Goal: Task Accomplishment & Management: Use online tool/utility

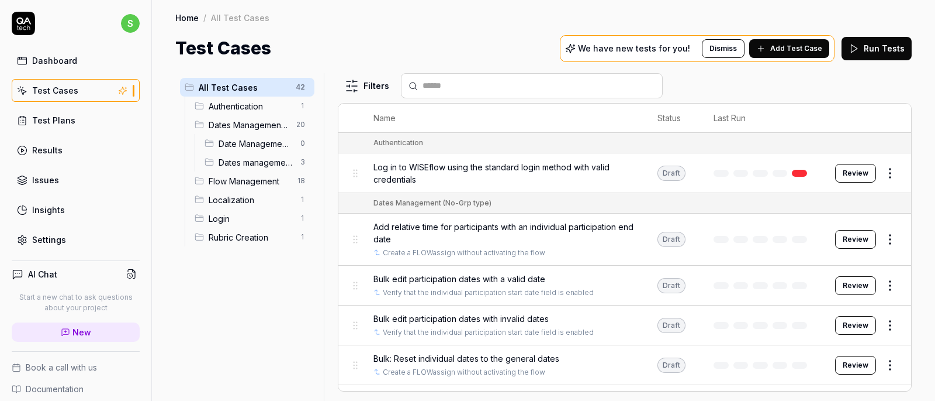
click at [247, 143] on span "Date Management (Ind Grp)" at bounding box center [256, 143] width 75 height 12
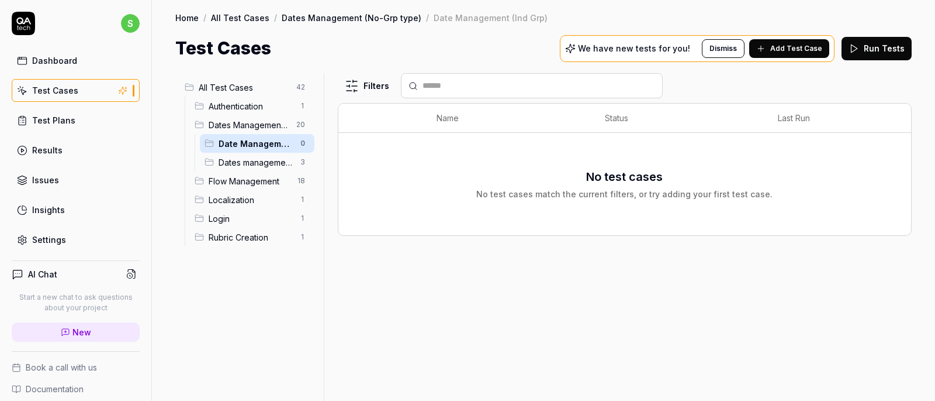
drag, startPoint x: 261, startPoint y: 141, endPoint x: 232, endPoint y: 237, distance: 101.0
click at [232, 237] on ul "Authentication 1 Dates Management (No-Grp type) 20 Date Management (Ind Grp) 0 …" at bounding box center [250, 171] width 130 height 150
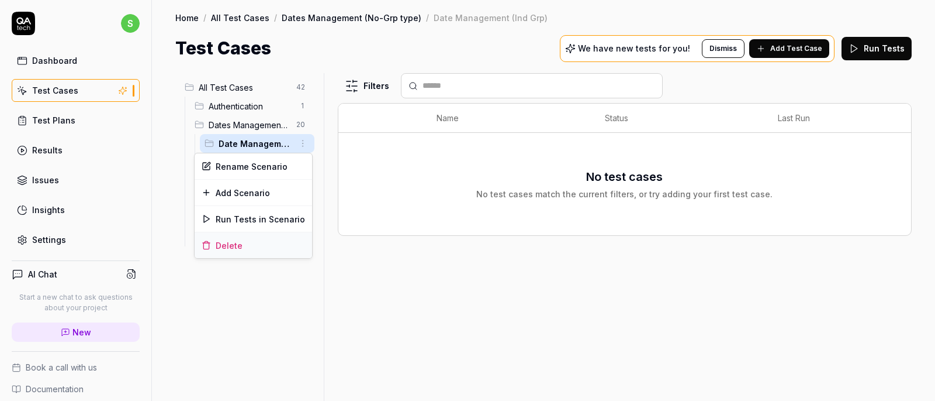
click at [238, 241] on div "Delete" at bounding box center [254, 245] width 118 height 26
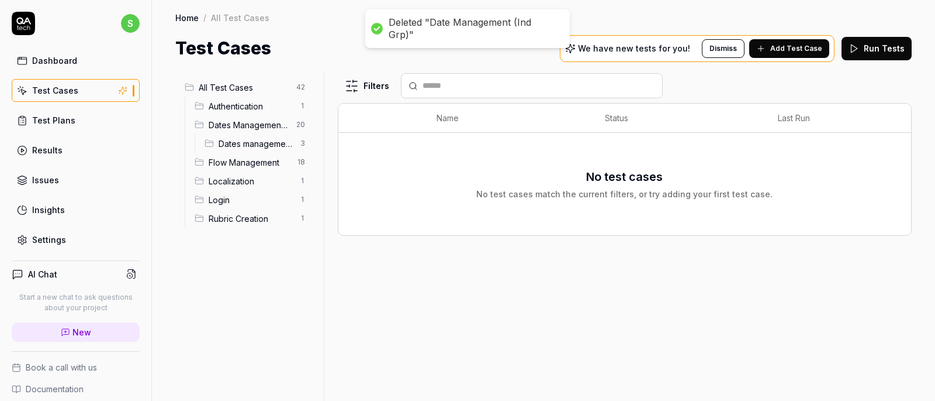
click at [250, 149] on span "Dates management Grp" at bounding box center [256, 143] width 75 height 12
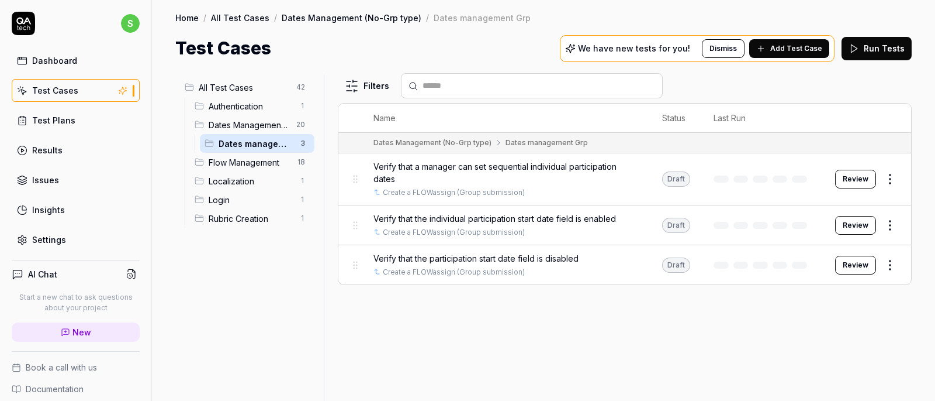
click at [256, 167] on div "Rename Scenario" at bounding box center [254, 166] width 118 height 26
type textarea "**********"
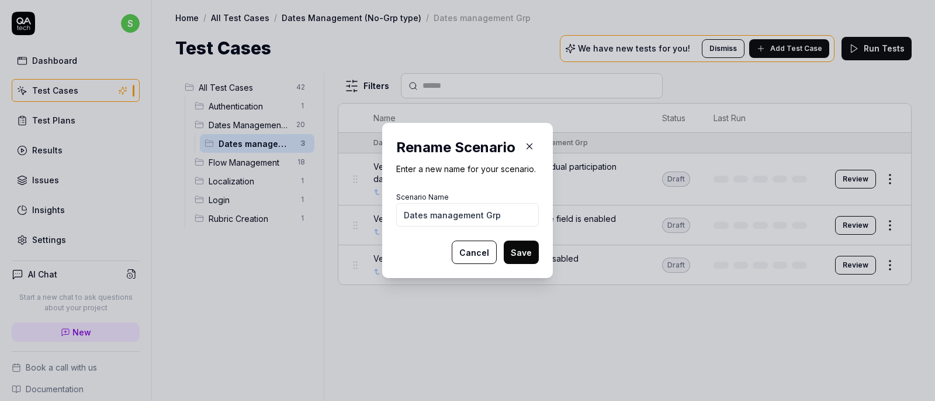
click at [502, 217] on input "Dates management Grp" at bounding box center [467, 214] width 143 height 23
type input "Dates management Grp submission"
click at [519, 249] on button "Save" at bounding box center [521, 251] width 35 height 23
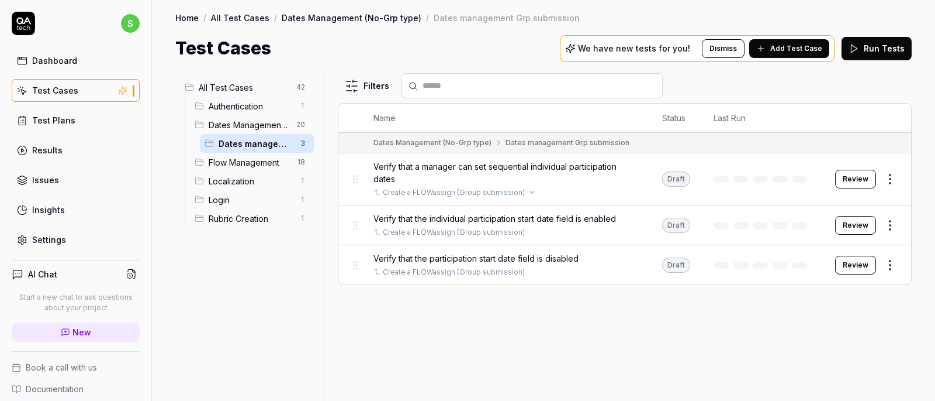
click at [537, 190] on div "Create a FLOWassign (Group submission)" at bounding box center [506, 192] width 265 height 11
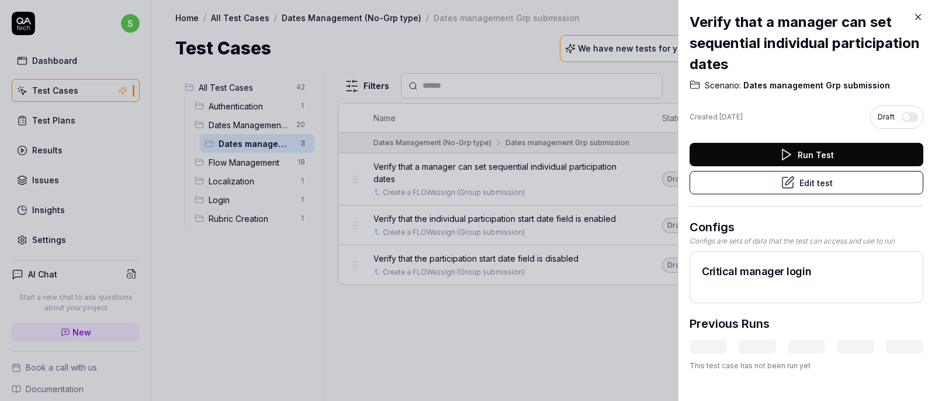
click at [808, 185] on button "Edit test" at bounding box center [807, 182] width 234 height 23
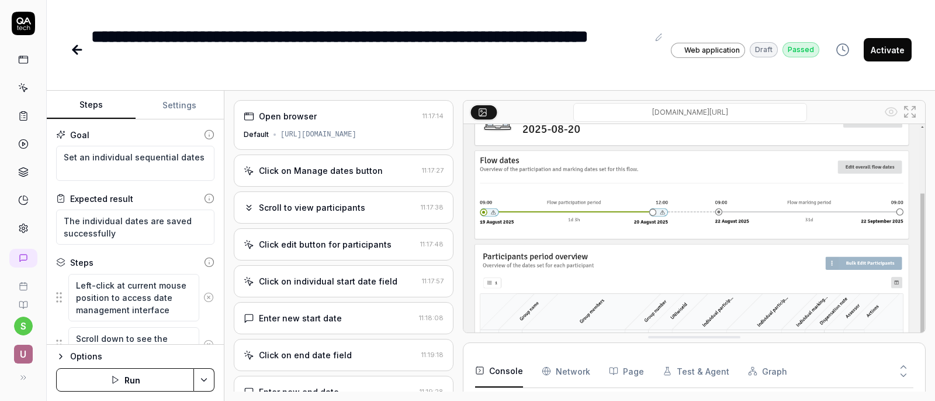
click at [158, 389] on button "Run" at bounding box center [125, 379] width 138 height 23
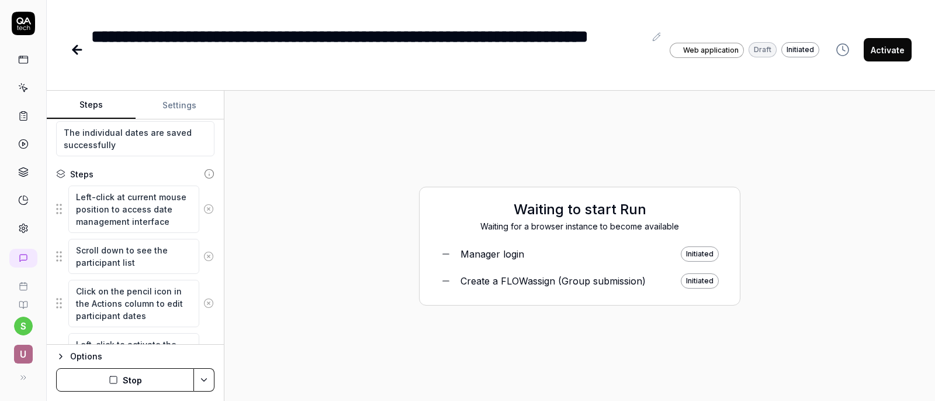
scroll to position [89, 0]
click at [147, 374] on button "Stop" at bounding box center [125, 379] width 138 height 23
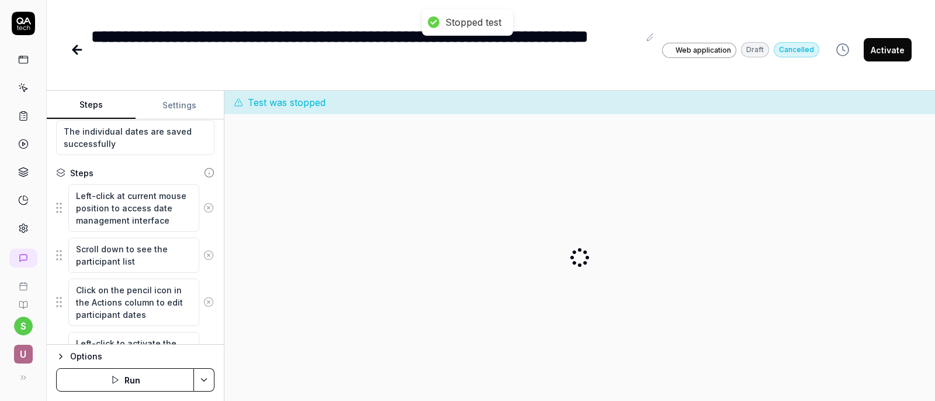
click at [144, 386] on button "Run" at bounding box center [125, 379] width 138 height 23
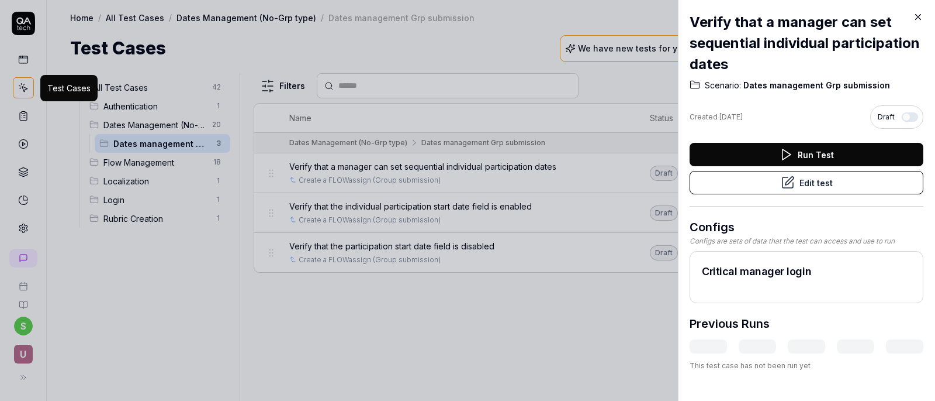
click at [299, 165] on div at bounding box center [467, 200] width 935 height 401
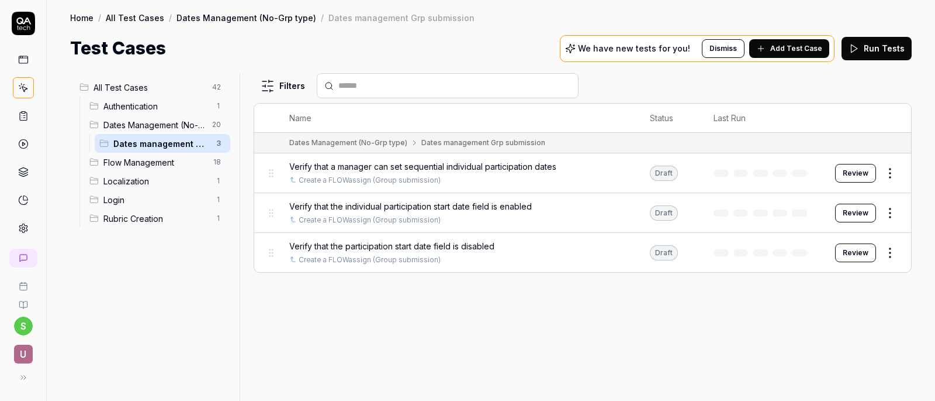
click at [157, 117] on div "Dates Management (No-Grp type) 20" at bounding box center [158, 124] width 146 height 19
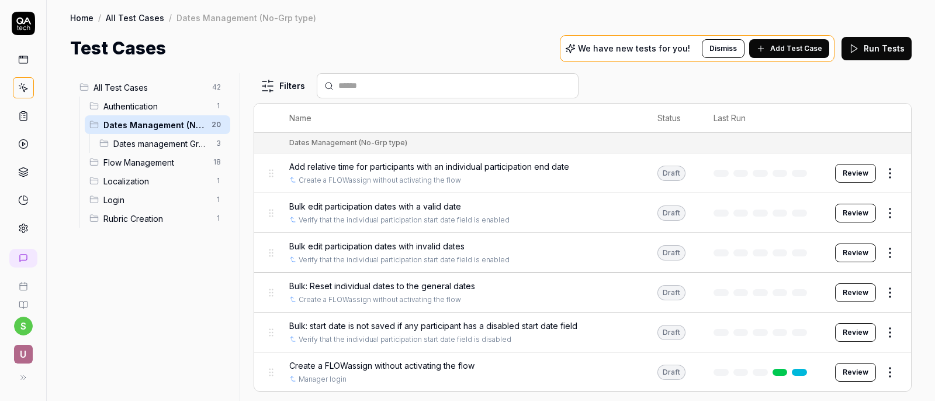
click at [144, 174] on div "Localization 1" at bounding box center [158, 180] width 146 height 19
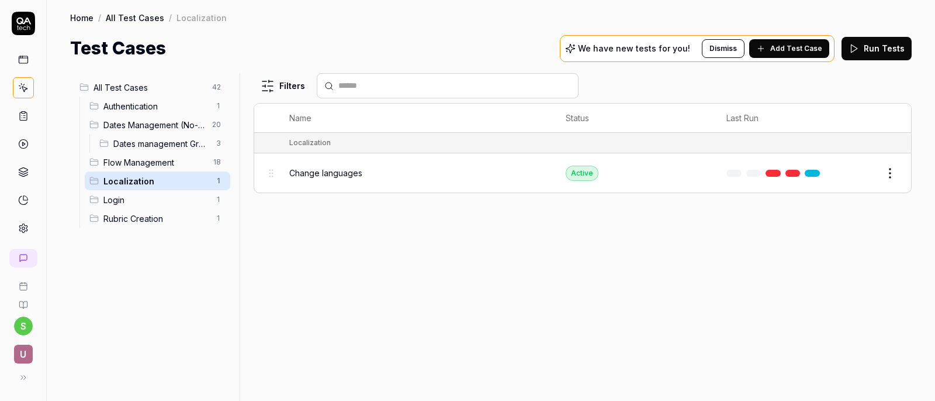
click at [150, 164] on span "Flow Management" at bounding box center [154, 162] width 103 height 12
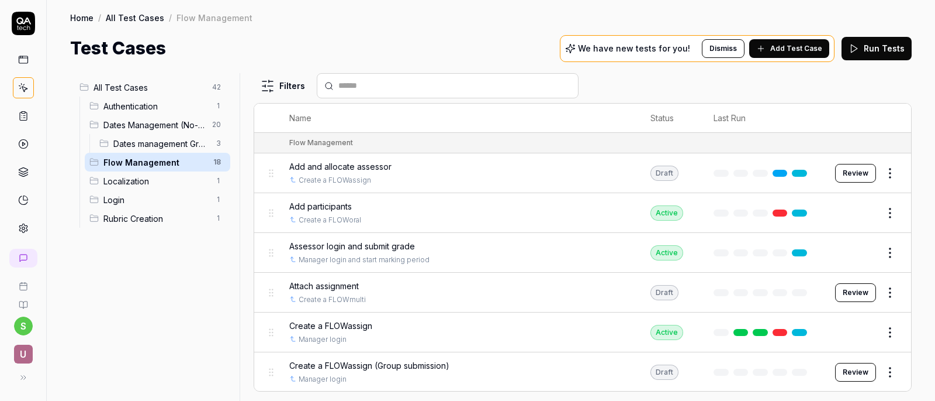
click at [130, 206] on div "Login 1" at bounding box center [158, 199] width 146 height 19
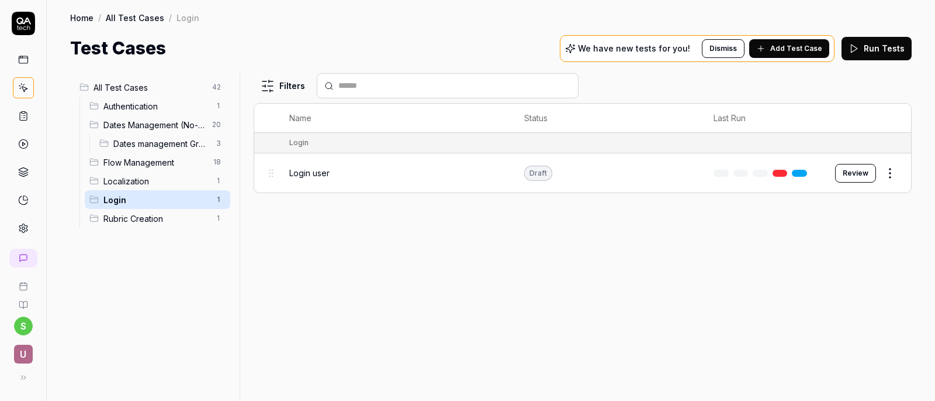
click at [651, 172] on td "Draft" at bounding box center [608, 172] width 190 height 39
click at [366, 168] on div "Login user" at bounding box center [395, 173] width 212 height 12
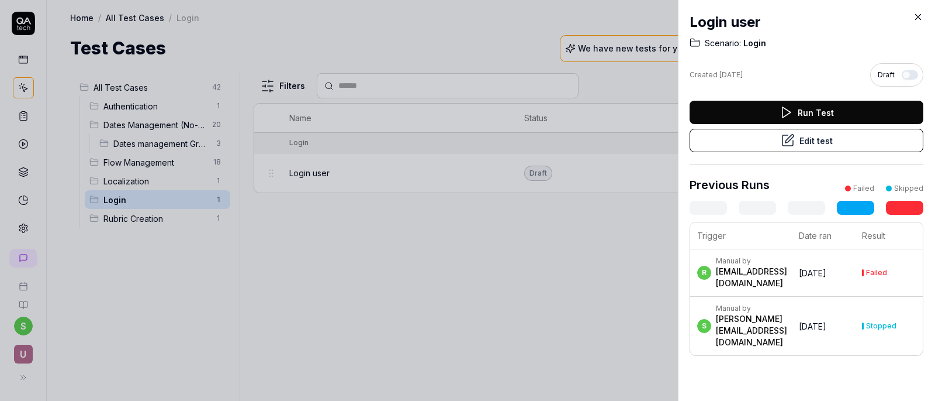
click at [703, 139] on button "Edit test" at bounding box center [807, 140] width 234 height 23
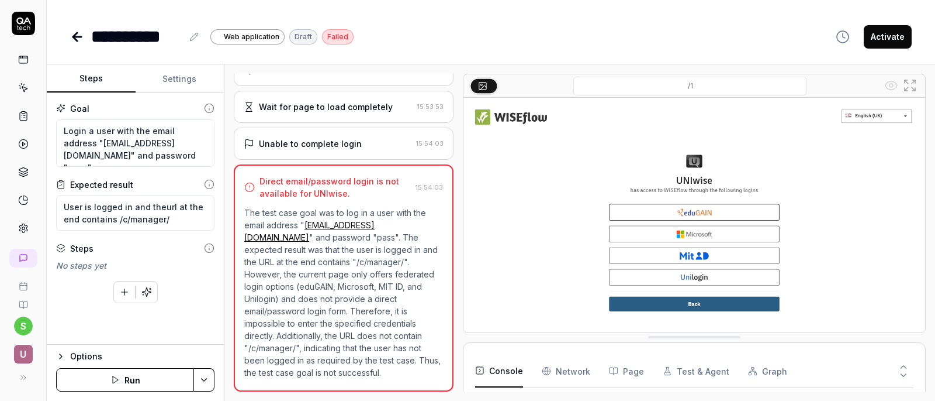
scroll to position [20, 0]
click at [116, 372] on button "Run" at bounding box center [125, 379] width 138 height 23
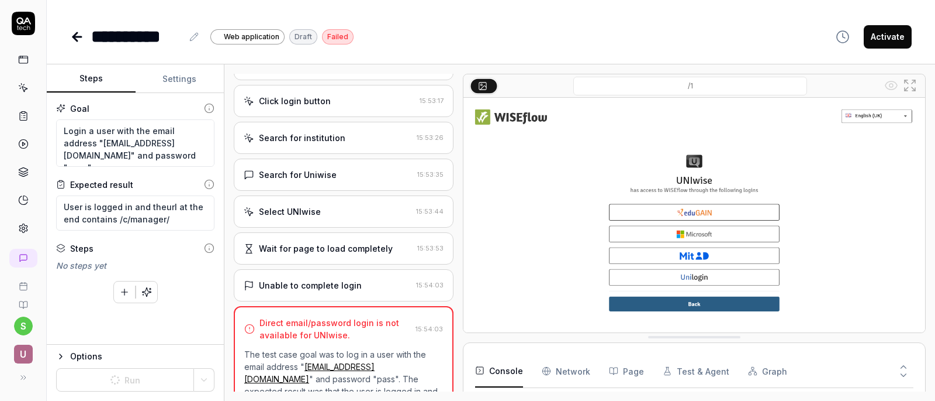
scroll to position [0, 0]
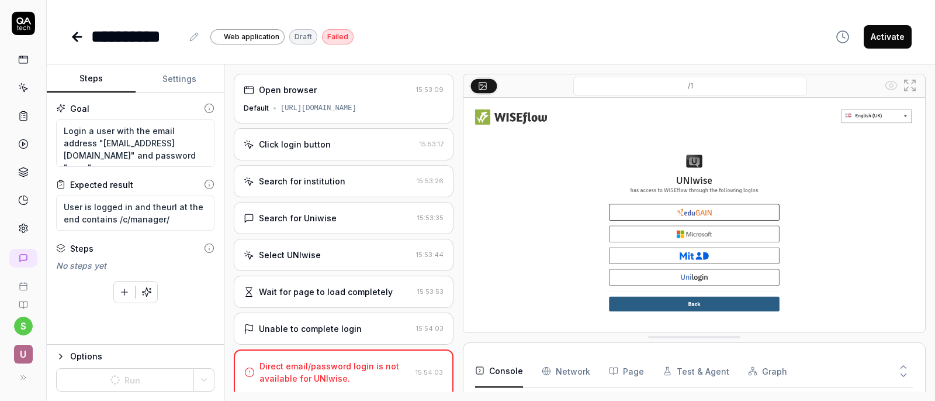
click at [361, 144] on div "Click login button" at bounding box center [329, 144] width 171 height 12
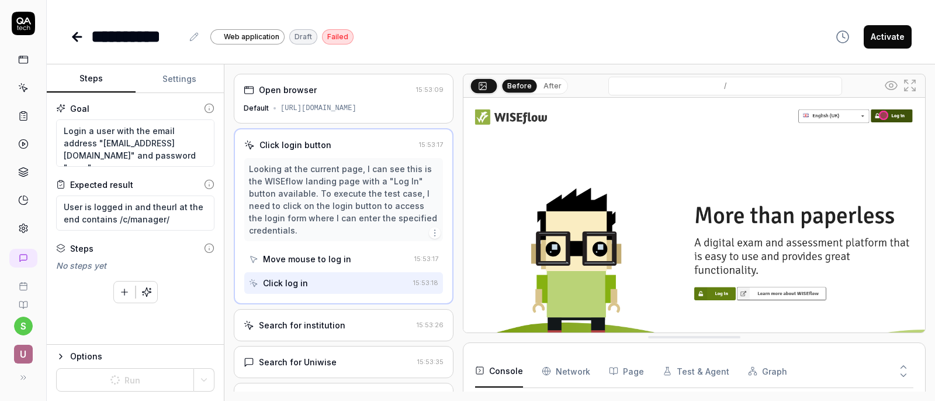
click at [322, 326] on div "Search for institution" at bounding box center [302, 325] width 87 height 12
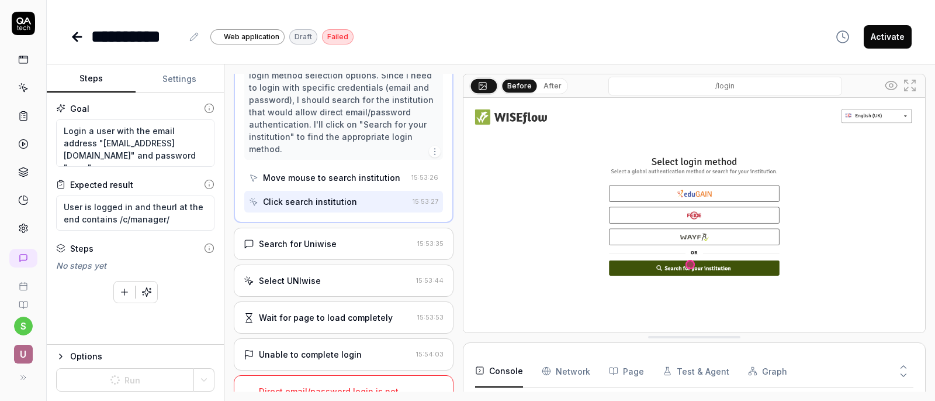
click at [344, 236] on div "Search for Uniwise 15:53:35" at bounding box center [344, 243] width 220 height 32
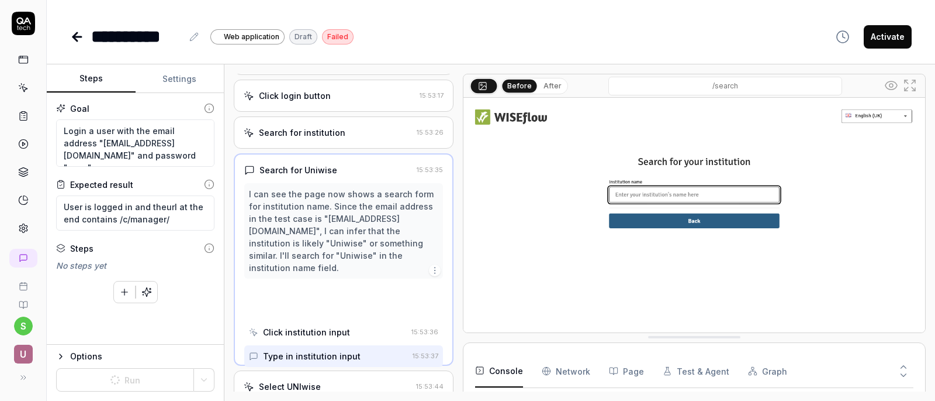
scroll to position [23, 0]
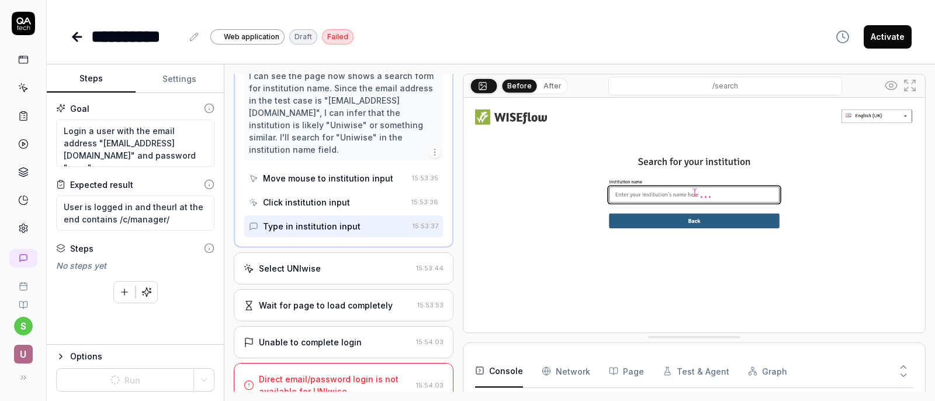
click at [341, 273] on div "Select UNIwise" at bounding box center [328, 268] width 168 height 12
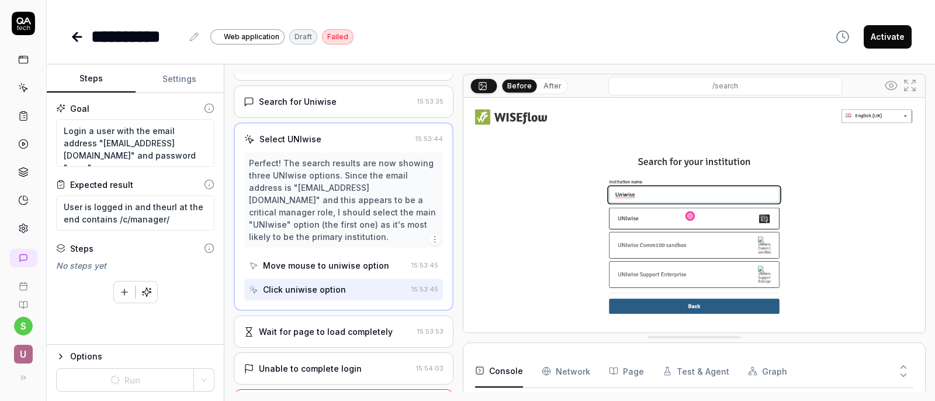
scroll to position [158, 0]
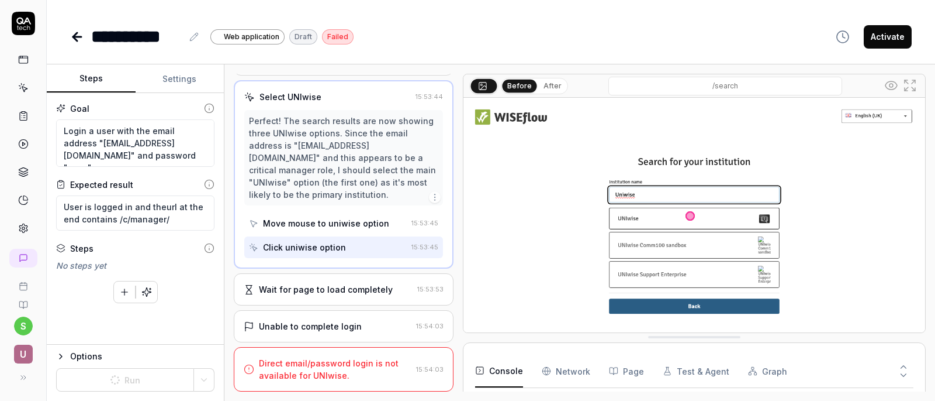
click at [371, 293] on div "Wait for page to load completely" at bounding box center [326, 289] width 134 height 12
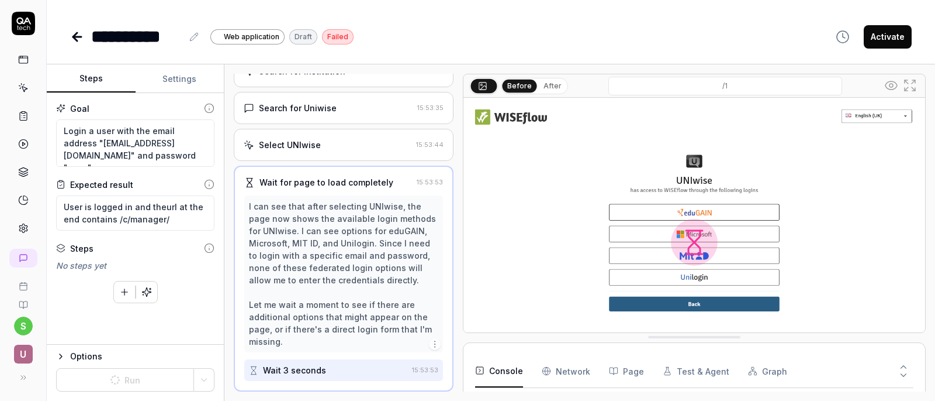
scroll to position [196, 0]
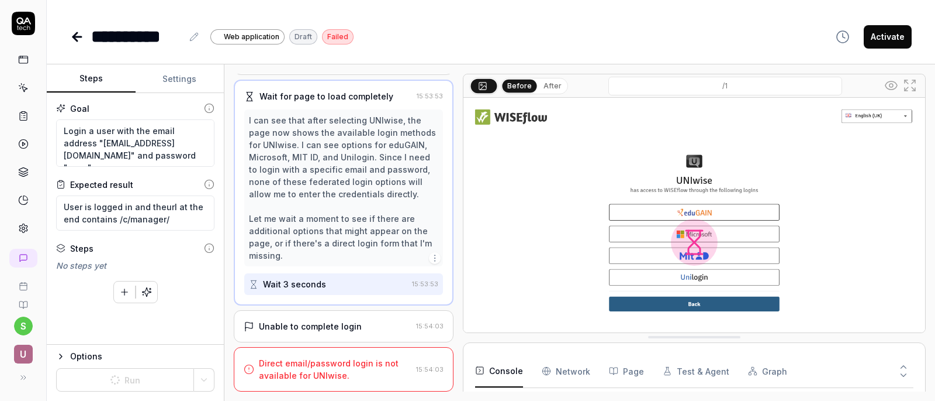
click at [333, 338] on div "Unable to complete login 15:54:03" at bounding box center [344, 326] width 220 height 32
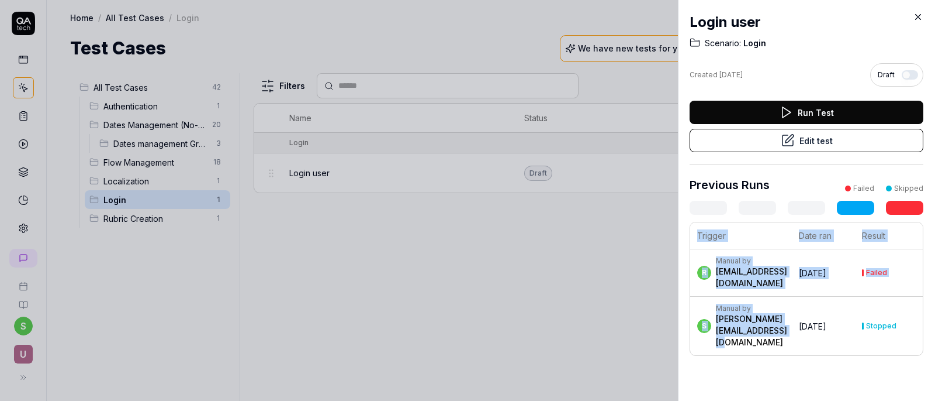
drag, startPoint x: 793, startPoint y: 362, endPoint x: 866, endPoint y: 366, distance: 73.2
click at [866, 355] on div "Trigger Date ran Result r Manual by [EMAIL_ADDRESS][DOMAIN_NAME] [DATE] Failed …" at bounding box center [807, 289] width 234 height 134
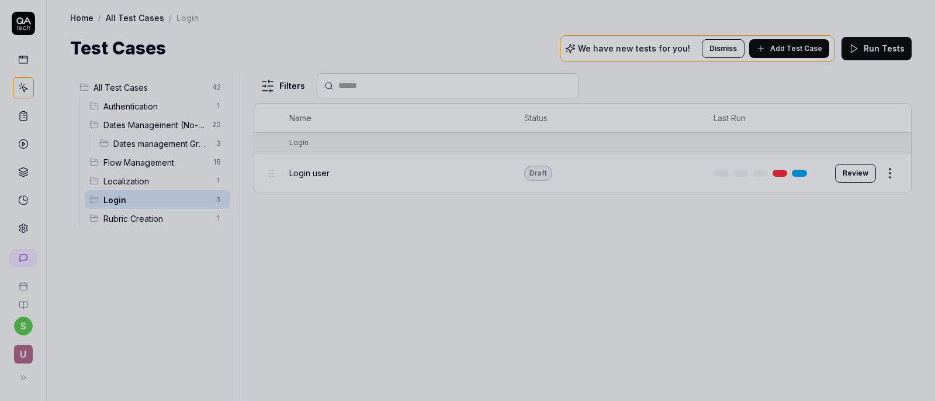
click at [529, 255] on div at bounding box center [467, 200] width 935 height 401
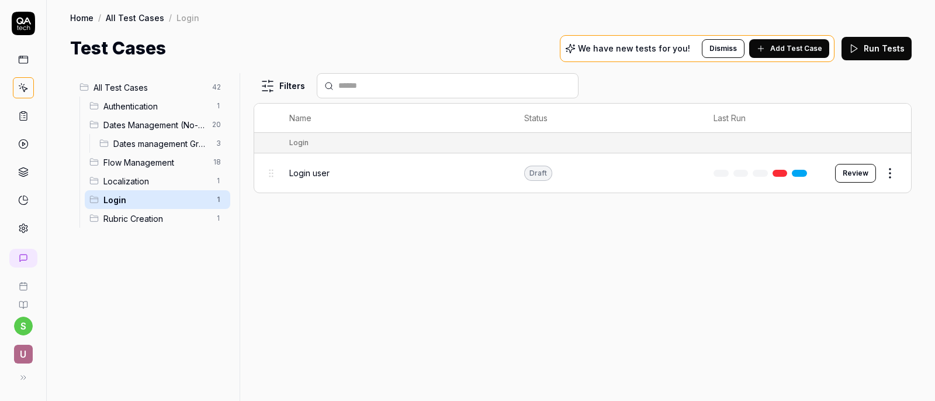
click at [107, 157] on span "Flow Management" at bounding box center [154, 162] width 103 height 12
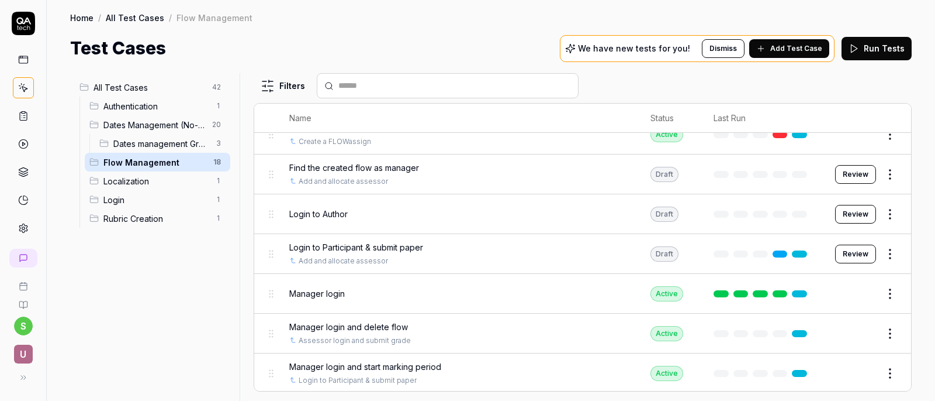
scroll to position [478, 0]
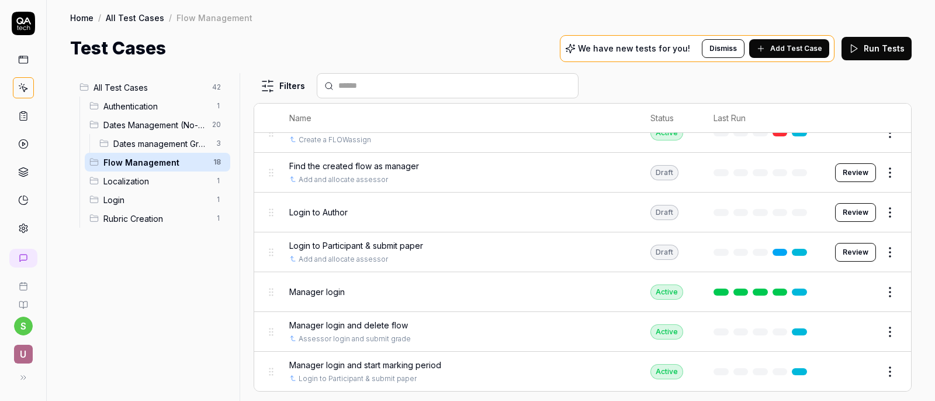
click at [367, 284] on div "Manager login" at bounding box center [458, 291] width 338 height 25
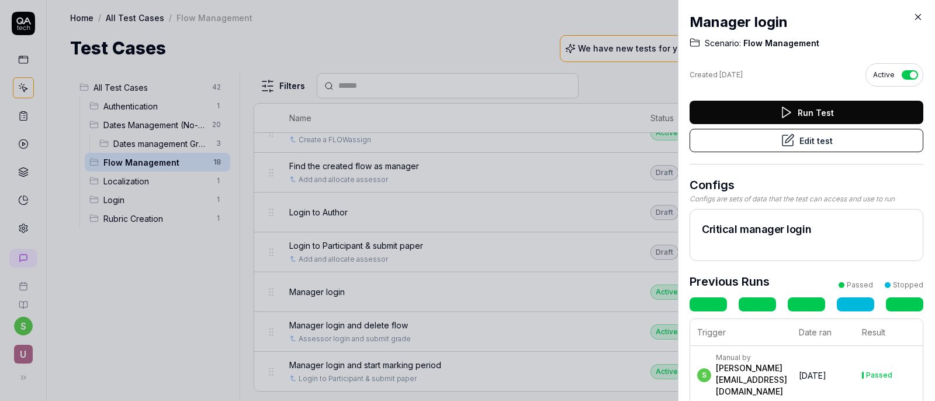
click at [733, 155] on div "Run Test Edit test" at bounding box center [807, 133] width 234 height 64
click at [786, 139] on icon at bounding box center [789, 138] width 8 height 8
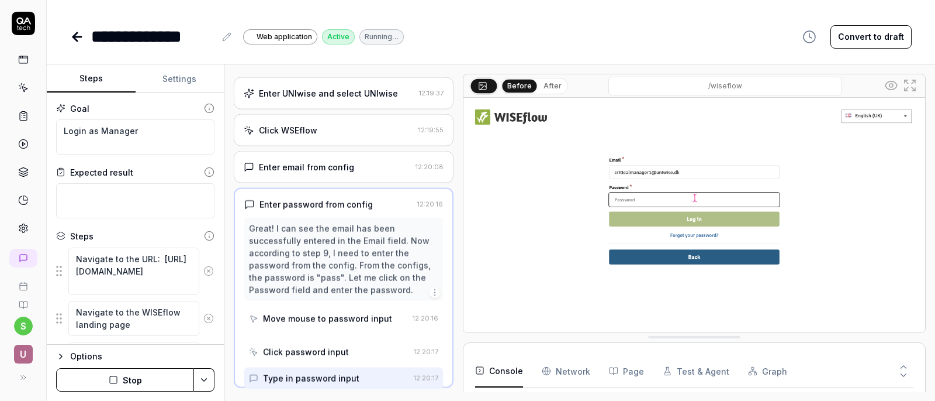
scroll to position [145, 0]
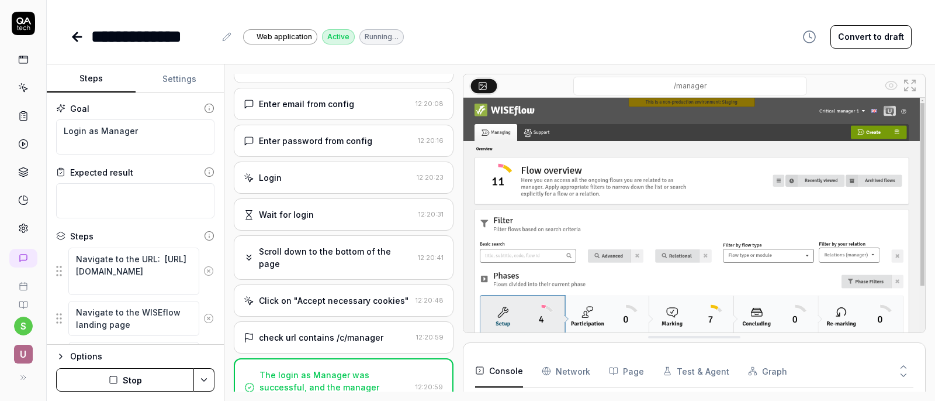
scroll to position [393, 0]
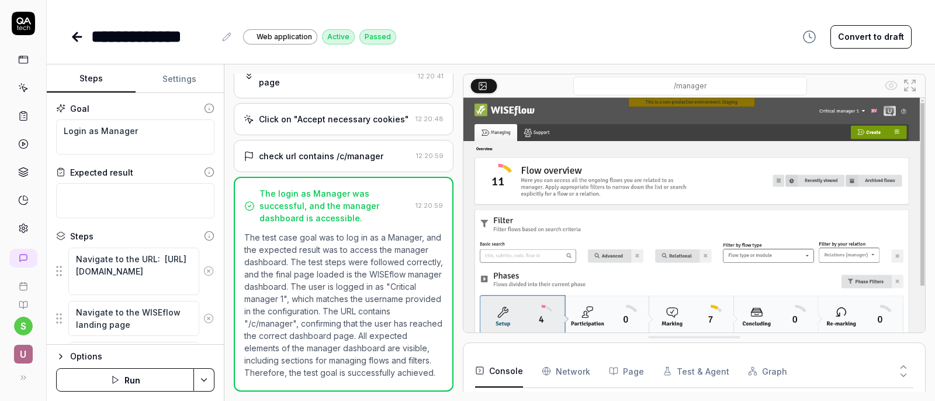
click at [30, 75] on div at bounding box center [23, 143] width 21 height 189
click at [28, 69] on link at bounding box center [23, 59] width 21 height 21
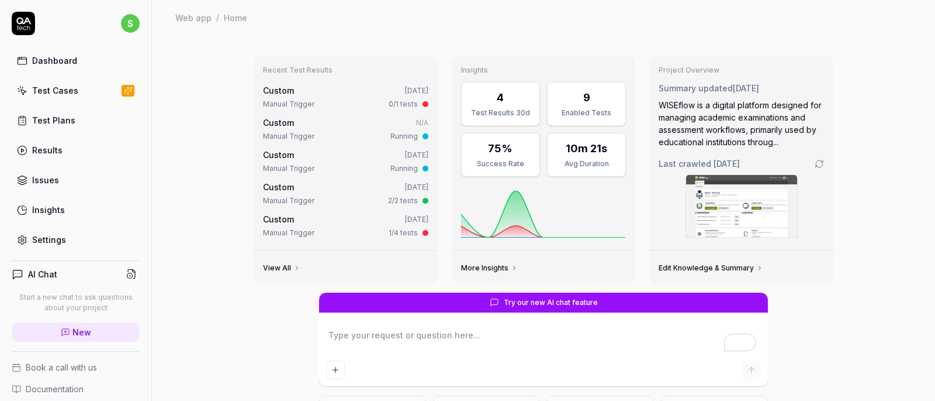
click at [53, 87] on div "Test Cases" at bounding box center [55, 90] width 46 height 12
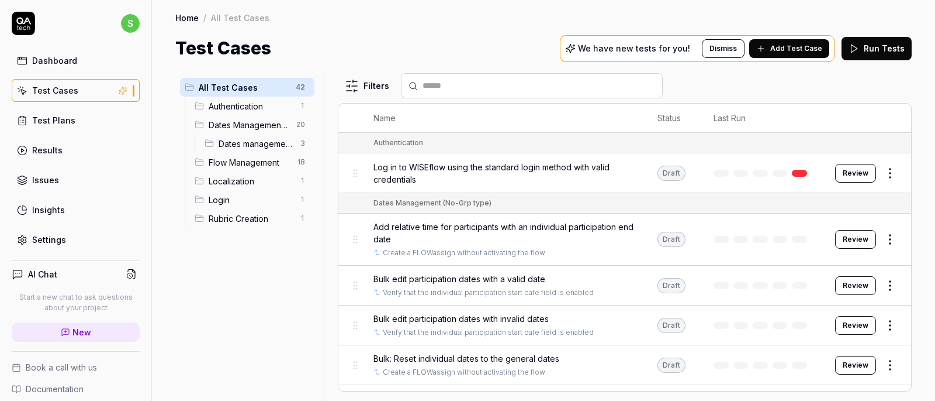
click at [251, 146] on span "Dates management Grp submission" at bounding box center [256, 143] width 75 height 12
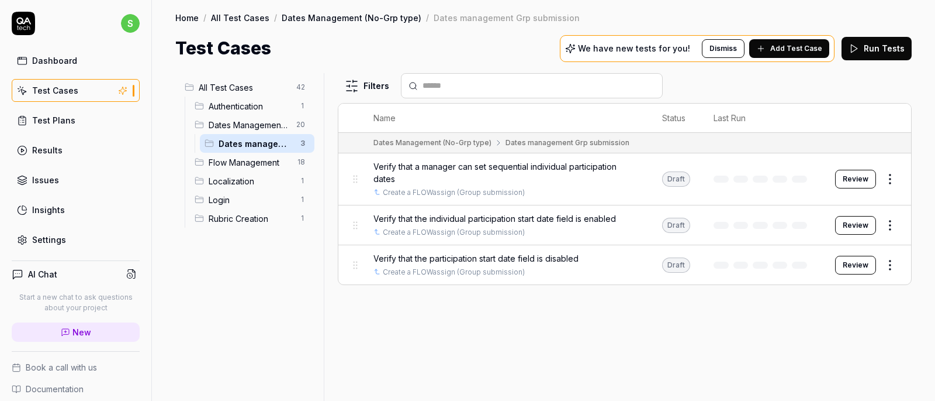
click at [562, 264] on span "Verify that the participation start date field is disabled" at bounding box center [476, 258] width 205 height 12
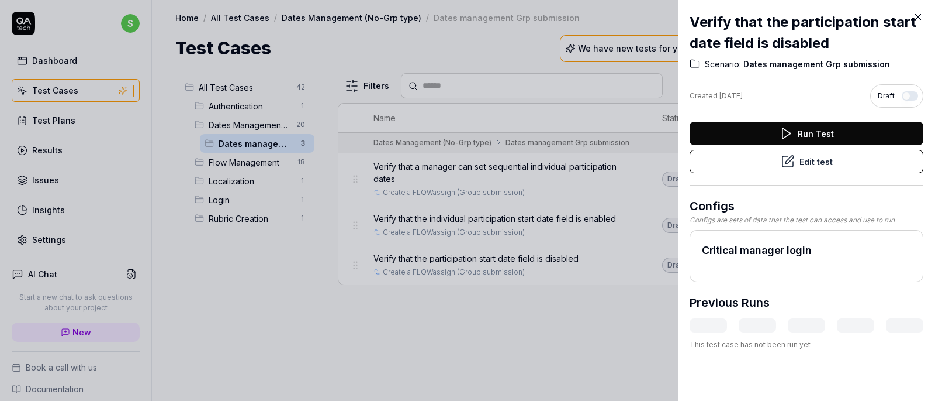
click at [797, 160] on button "Edit test" at bounding box center [807, 161] width 234 height 23
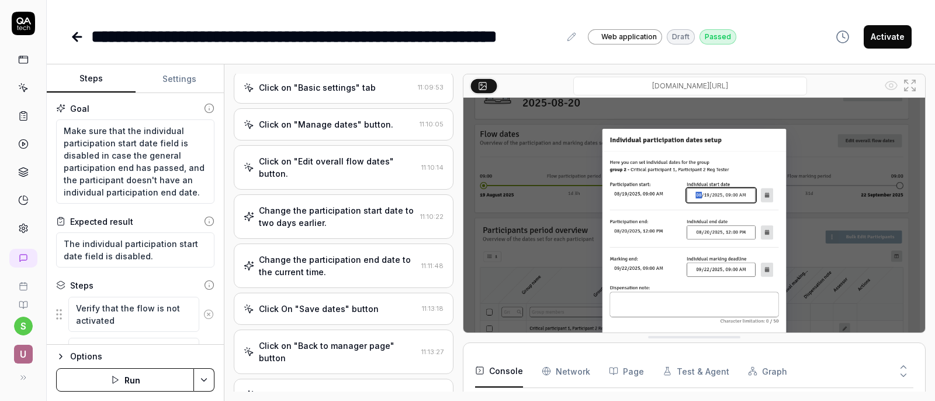
click at [126, 378] on button "Run" at bounding box center [125, 379] width 138 height 23
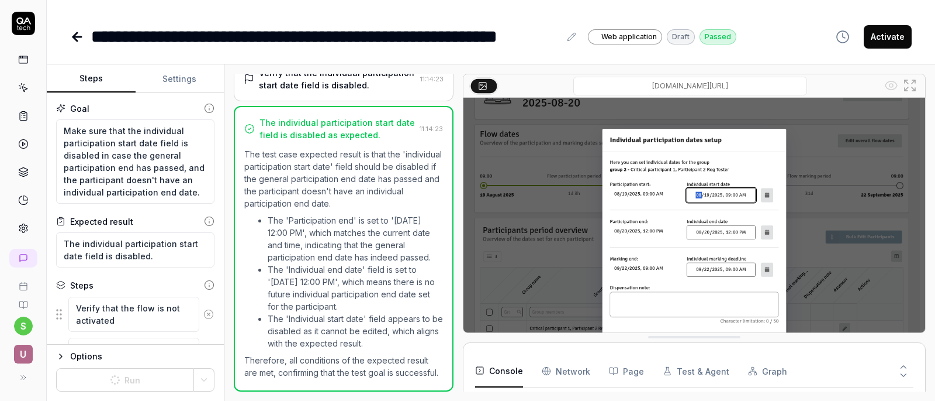
scroll to position [195, 0]
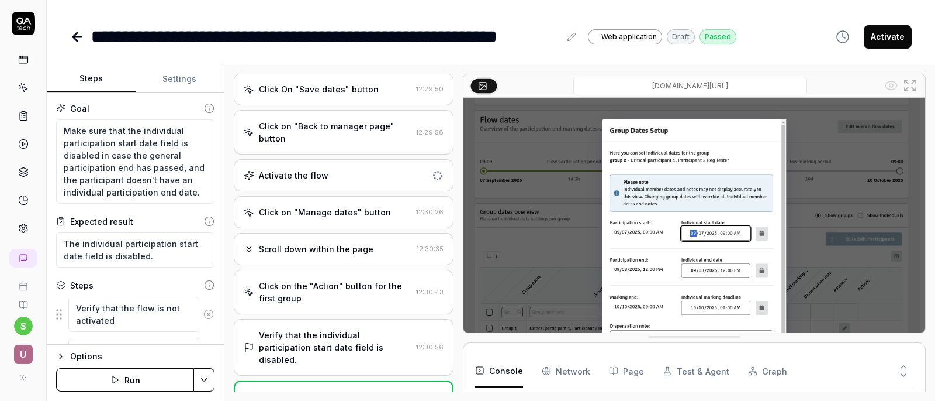
scroll to position [101, 0]
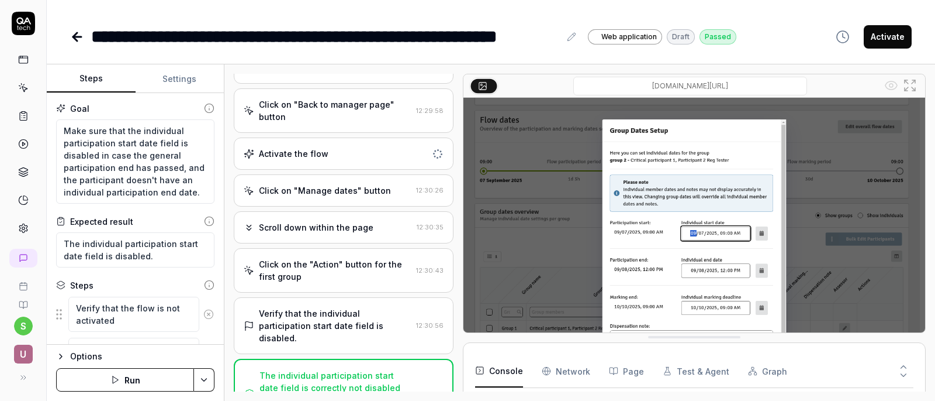
type textarea "*"
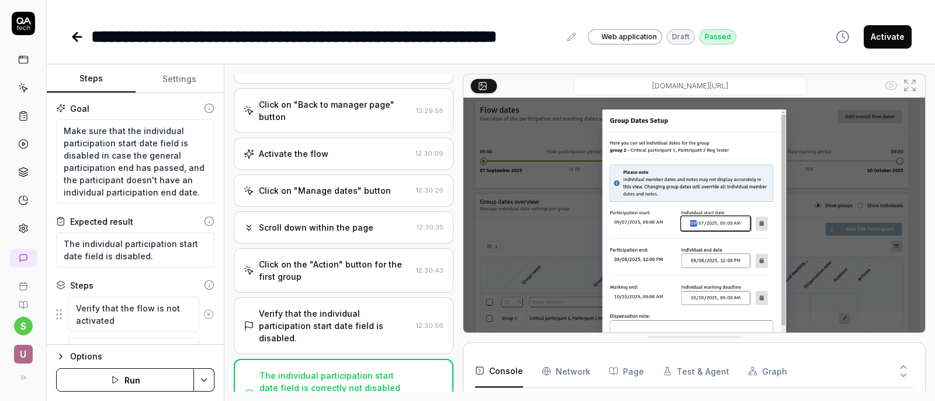
scroll to position [0, 0]
